Goal: Register for event/course

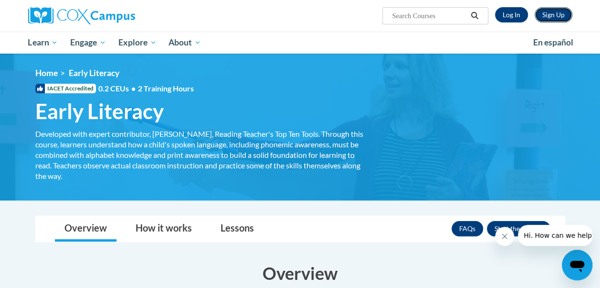
click at [549, 15] on link "Sign Up" at bounding box center [554, 14] width 38 height 15
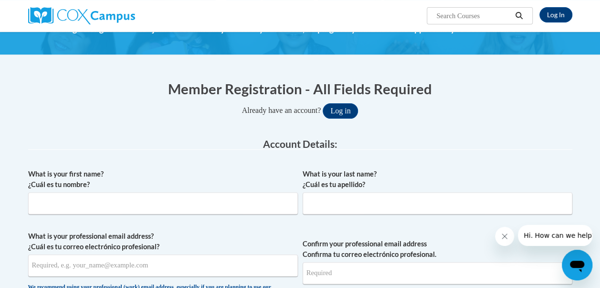
scroll to position [53, 0]
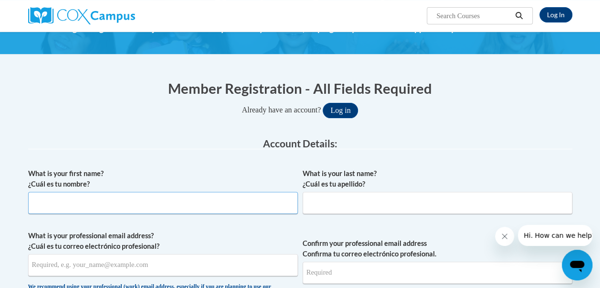
click at [254, 209] on input "What is your first name? ¿Cuál es tu nombre?" at bounding box center [163, 203] width 270 height 22
type input "Kelsey"
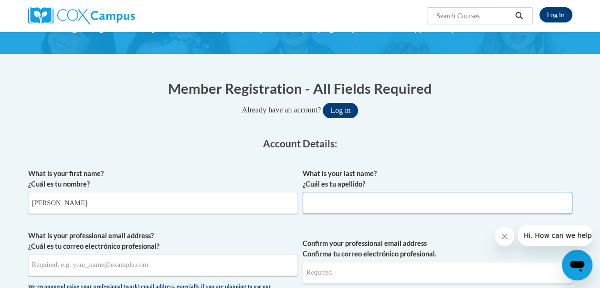
type input "Kagan"
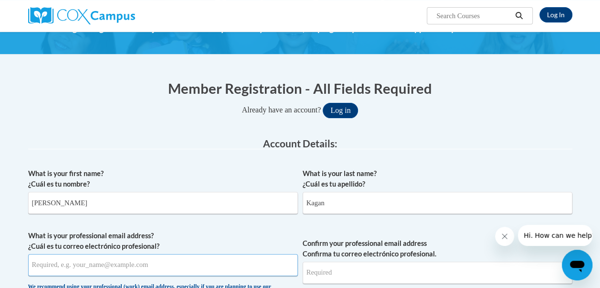
type input "khk2015@icloud.com"
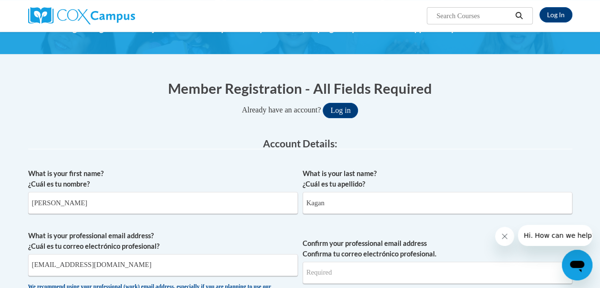
type input "khk2015@icloud.com"
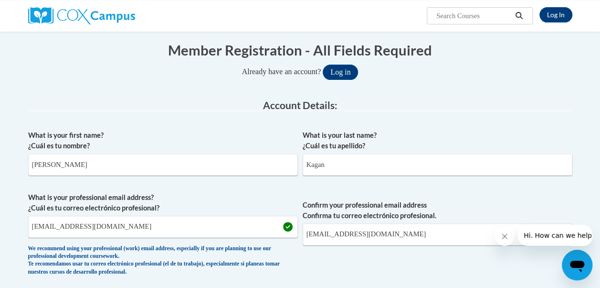
scroll to position [94, 0]
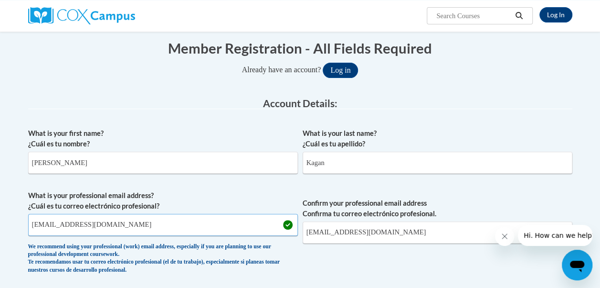
click at [149, 234] on input "khk2015@icloud.com" at bounding box center [163, 224] width 270 height 22
type input "k"
type input "kkagan@students.kennesaw.edu"
click at [385, 235] on input "khk2015@icloud.com" at bounding box center [438, 232] width 270 height 22
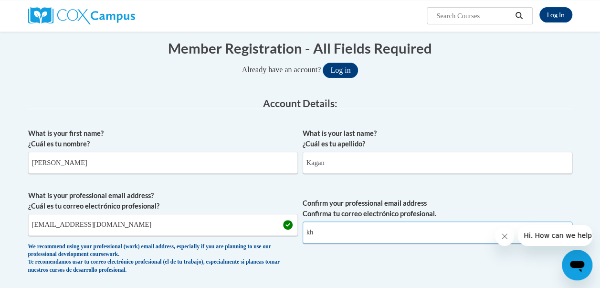
type input "k"
type input "kkagan@students.kennesaw.edu"
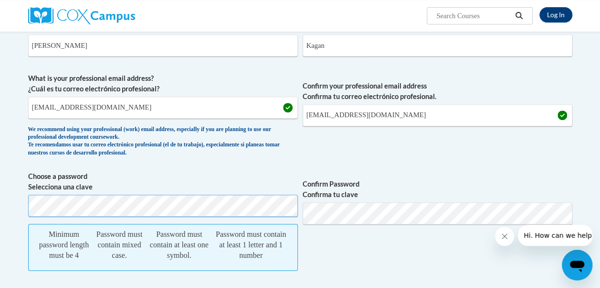
scroll to position [221, 0]
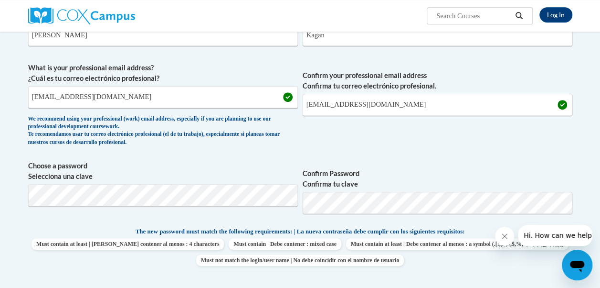
click at [447, 177] on label "Confirm Password Confirma tu clave" at bounding box center [438, 178] width 270 height 21
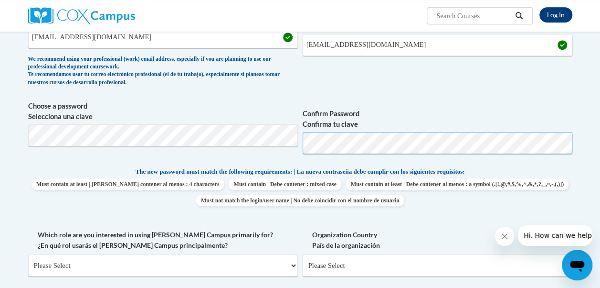
scroll to position [383, 0]
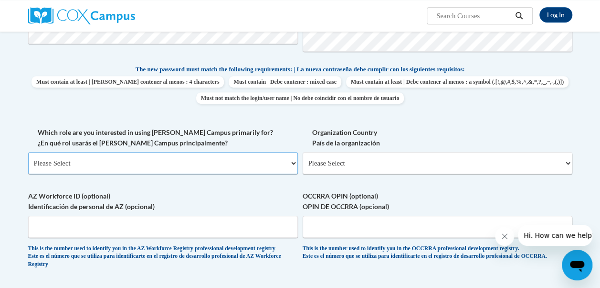
click at [214, 160] on select "Please Select College/University | Colegio/Universidad Community/Nonprofit Part…" at bounding box center [163, 163] width 270 height 22
select select "5a18ea06-2b54-4451-96f2-d152daf9eac5"
click at [28, 152] on select "Please Select College/University | Colegio/Universidad Community/Nonprofit Part…" at bounding box center [163, 163] width 270 height 22
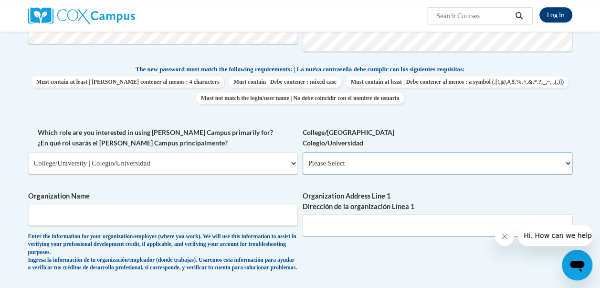
click at [372, 161] on select "Please Select College/University Staff | Empleado universitario College/Univers…" at bounding box center [438, 163] width 270 height 22
select select "99b32b07-cffc-426c-8bf6-0cd77760d84b"
click at [303, 152] on select "Please Select College/University Staff | Empleado universitario College/Univers…" at bounding box center [438, 163] width 270 height 22
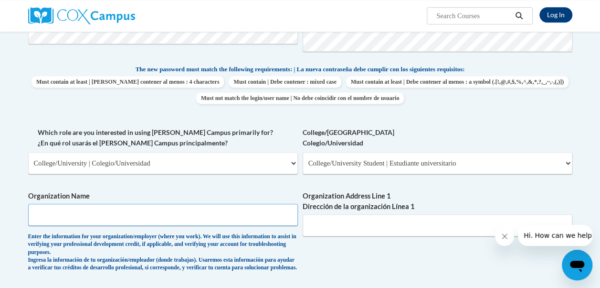
click at [267, 207] on input "Organization Name" at bounding box center [163, 214] width 270 height 22
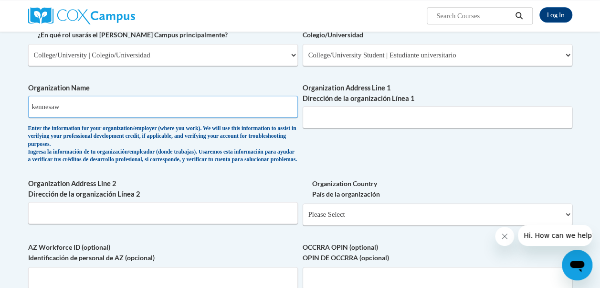
scroll to position [480, 0]
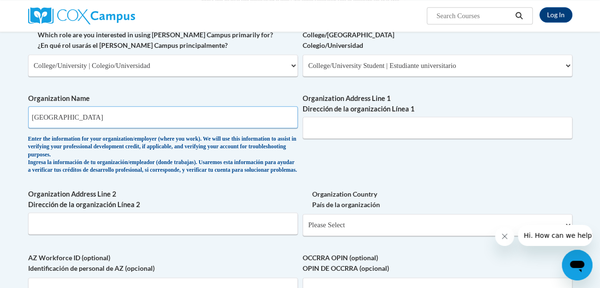
type input "kennesaw state university"
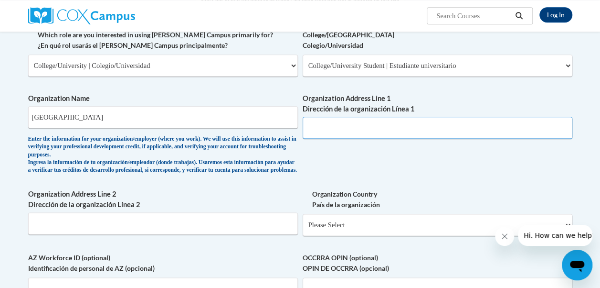
click at [356, 135] on input "Organization Address Line 1 Dirección de la organización Línea 1" at bounding box center [438, 128] width 270 height 22
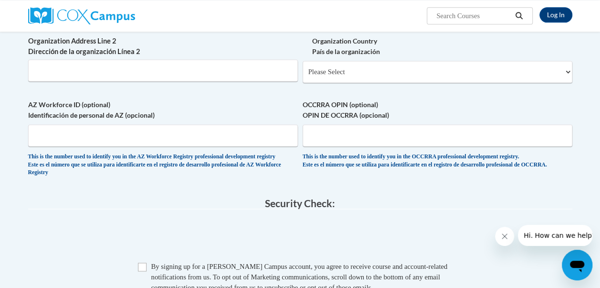
scroll to position [634, 0]
type input "1000 chastain road"
click at [106, 143] on input "AZ Workforce ID (optional) Identificación de personal de AZ (opcional)" at bounding box center [163, 135] width 270 height 22
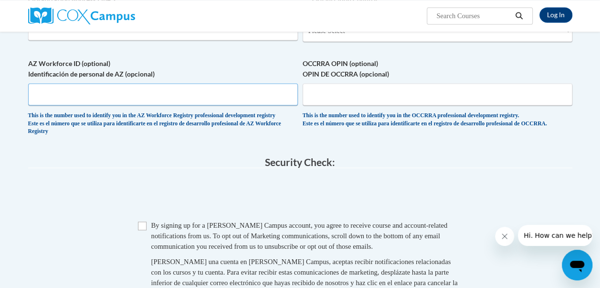
scroll to position [677, 0]
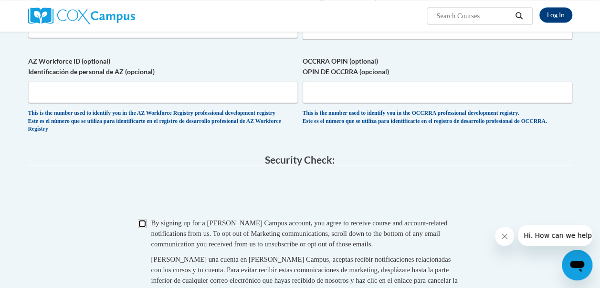
click at [146, 227] on input "Checkbox" at bounding box center [142, 223] width 9 height 9
checkbox input "true"
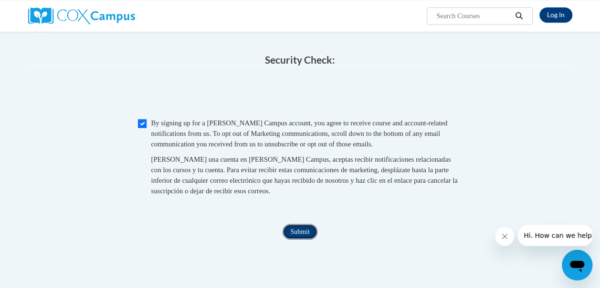
click at [304, 239] on input "Submit" at bounding box center [300, 231] width 34 height 15
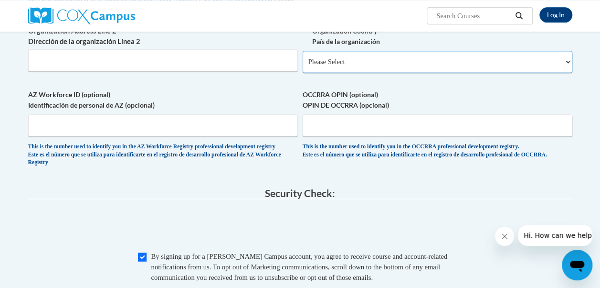
scroll to position [644, 0]
click at [383, 72] on select "Please Select United States | Estados Unidos Outside of the United States | Fue…" at bounding box center [438, 61] width 270 height 22
select select "ad49bcad-a171-4b2e-b99c-48b446064914"
click at [303, 57] on select "Please Select United States | Estados Unidos Outside of the United States | Fue…" at bounding box center [438, 61] width 270 height 22
select select
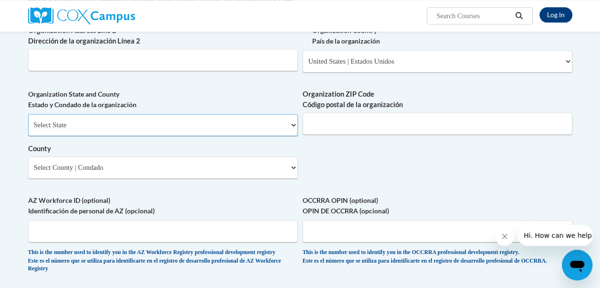
click at [147, 128] on select "Select State Alabama Alaska Arizona Arkansas California Colorado Connecticut De…" at bounding box center [163, 125] width 270 height 22
select select "Georgia"
click at [28, 120] on select "Select State Alabama Alaska Arizona Arkansas California Colorado Connecticut De…" at bounding box center [163, 125] width 270 height 22
click at [334, 120] on input "Organization ZIP Code Código postal de la organización" at bounding box center [438, 123] width 270 height 22
type input "30144"
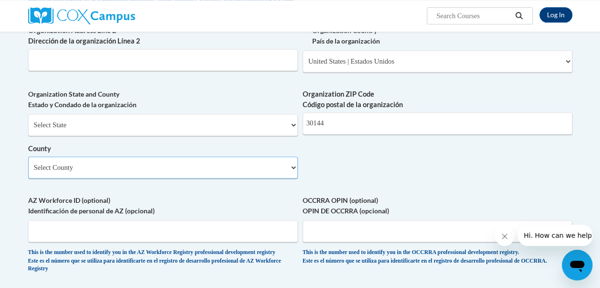
click at [179, 175] on select "Select County Appling Atkinson Bacon Baker Baldwin Banks Barrow Bartow Ben Hill…" at bounding box center [163, 167] width 270 height 22
select select "Cobb"
click at [28, 163] on select "Select County Appling Atkinson Bacon Baker Baldwin Banks Barrow Bartow Ben Hill…" at bounding box center [163, 167] width 270 height 22
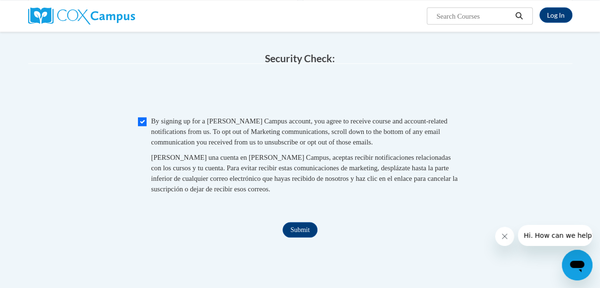
scroll to position [884, 0]
click at [288, 237] on input "Submit" at bounding box center [300, 229] width 34 height 15
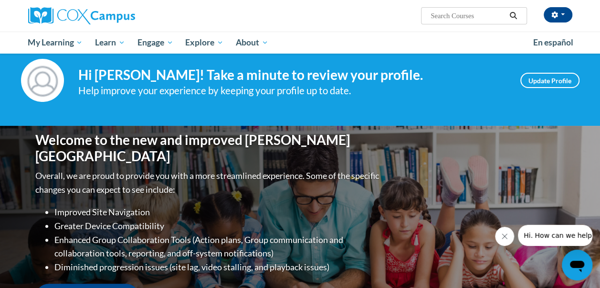
scroll to position [17, 0]
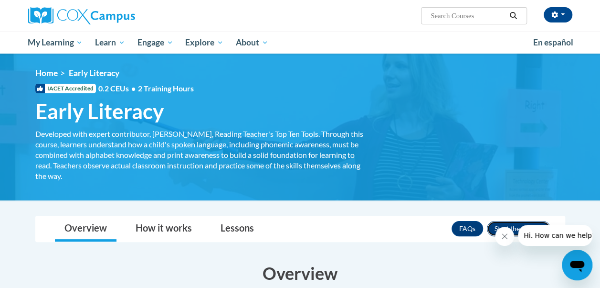
click at [518, 223] on button "Enroll" at bounding box center [519, 228] width 64 height 15
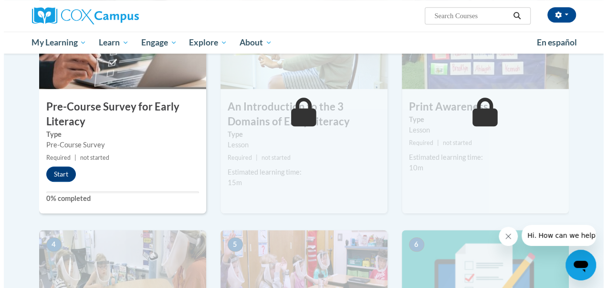
scroll to position [256, 0]
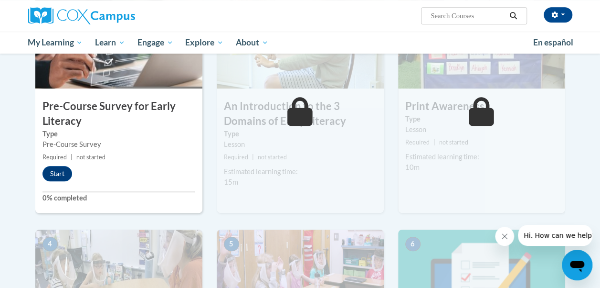
click at [130, 172] on div "1 Pre-Course Survey for Early Literacy Type Pre-Course Survey Required | not st…" at bounding box center [118, 103] width 167 height 220
click at [66, 171] on button "Start" at bounding box center [58, 173] width 30 height 15
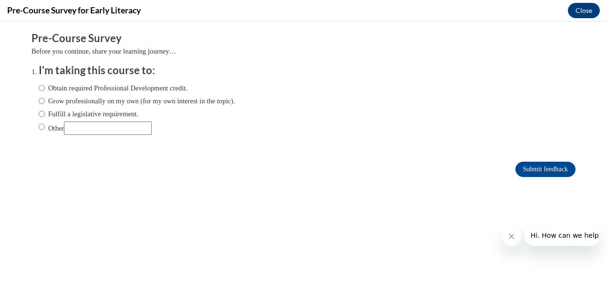
scroll to position [0, 0]
click at [130, 102] on label "Grow professionally on my own (for my own interest in the topic)." at bounding box center [137, 101] width 197 height 11
click at [45, 102] on input "Grow professionally on my own (for my own interest in the topic)." at bounding box center [42, 101] width 6 height 11
radio input "true"
click at [540, 170] on input "Submit feedback" at bounding box center [546, 168] width 60 height 15
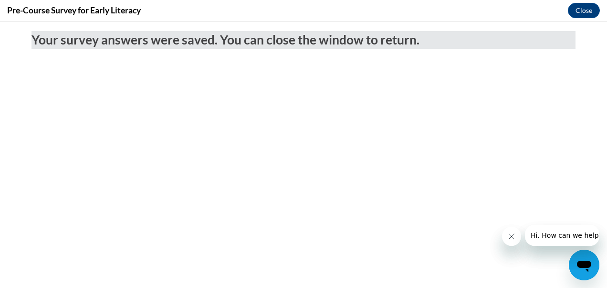
click at [540, 170] on body "Your survey answers were saved. You can close the window to return." at bounding box center [303, 154] width 607 height 266
click at [590, 10] on button "Close" at bounding box center [584, 10] width 32 height 15
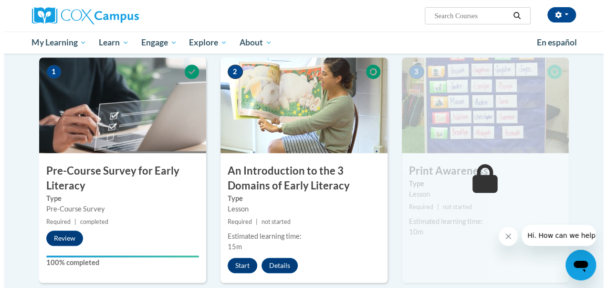
scroll to position [192, 0]
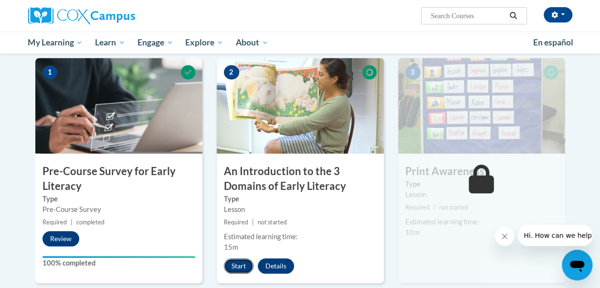
click at [245, 262] on button "Start" at bounding box center [239, 265] width 30 height 15
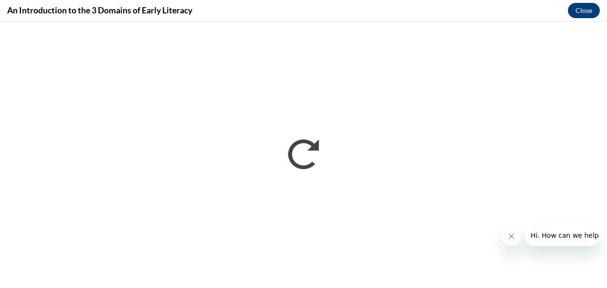
scroll to position [0, 0]
click at [505, 236] on button "Close message from company" at bounding box center [511, 235] width 19 height 19
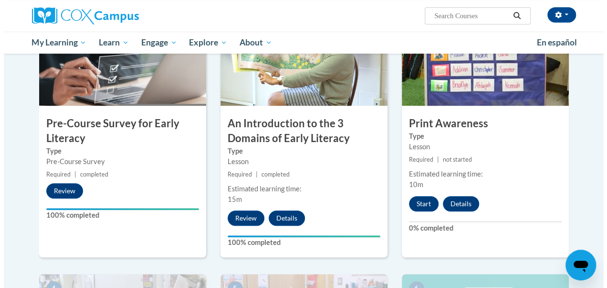
scroll to position [240, 0]
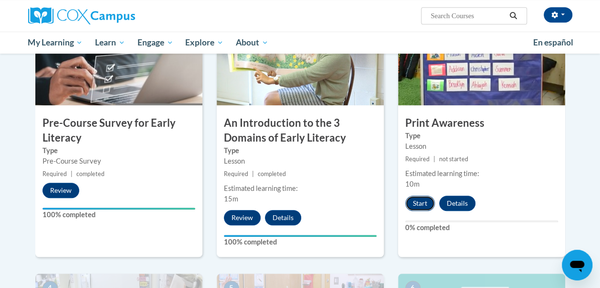
click at [419, 199] on button "Start" at bounding box center [420, 202] width 30 height 15
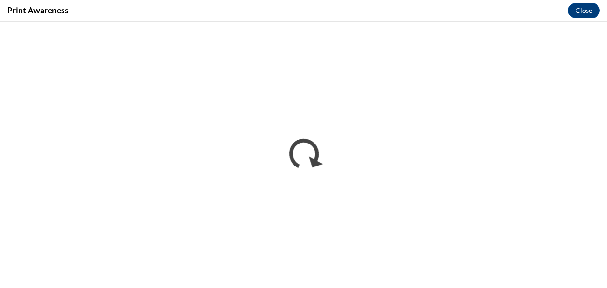
scroll to position [0, 0]
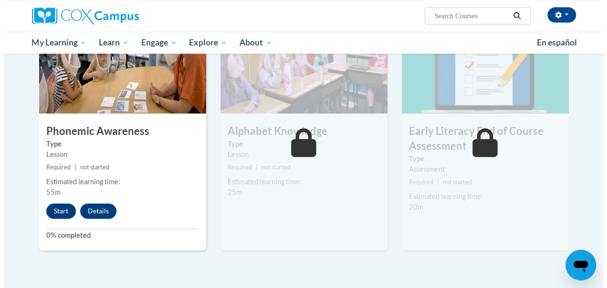
scroll to position [500, 0]
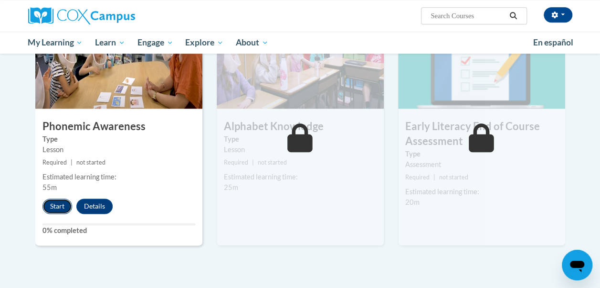
click at [54, 202] on button "Start" at bounding box center [58, 205] width 30 height 15
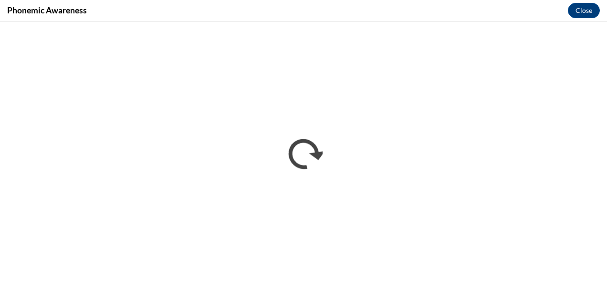
scroll to position [0, 0]
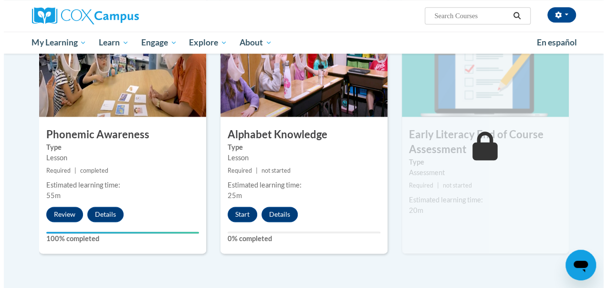
scroll to position [492, 0]
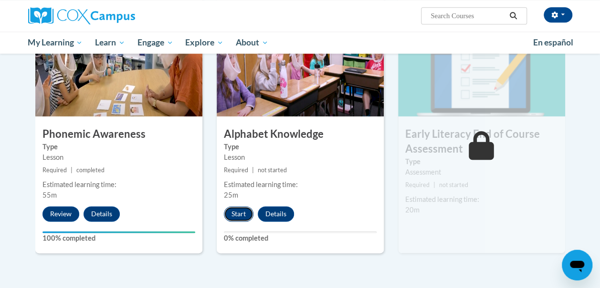
click at [239, 213] on button "Start" at bounding box center [239, 213] width 30 height 15
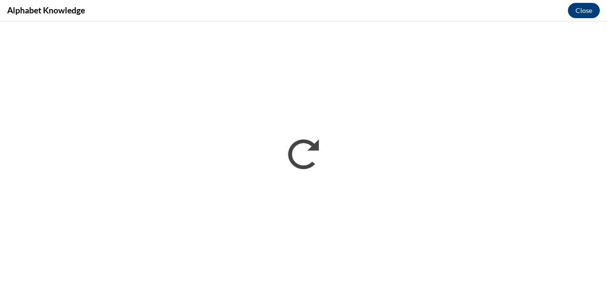
scroll to position [0, 0]
